Goal: Use online tool/utility: Utilize a website feature to perform a specific function

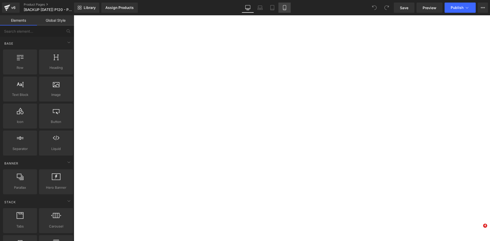
click at [282, 9] on icon at bounding box center [284, 7] width 5 height 5
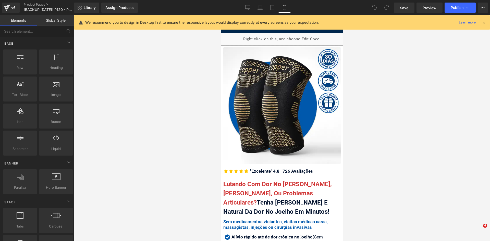
click at [485, 23] on icon at bounding box center [484, 22] width 5 height 5
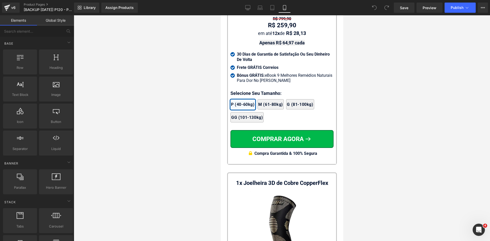
scroll to position [4629, 0]
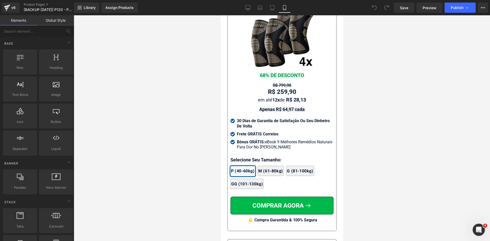
drag, startPoint x: 339, startPoint y: 215, endPoint x: 564, endPoint y: 196, distance: 225.9
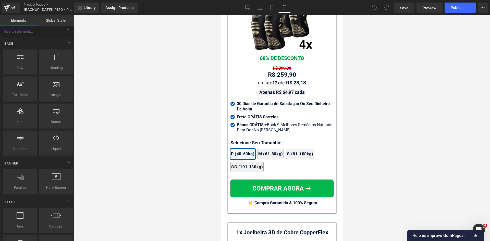
scroll to position [4655, 0]
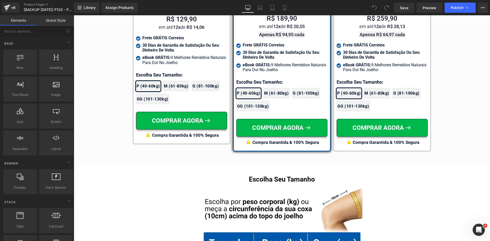
scroll to position [3101, 0]
